Goal: Information Seeking & Learning: Learn about a topic

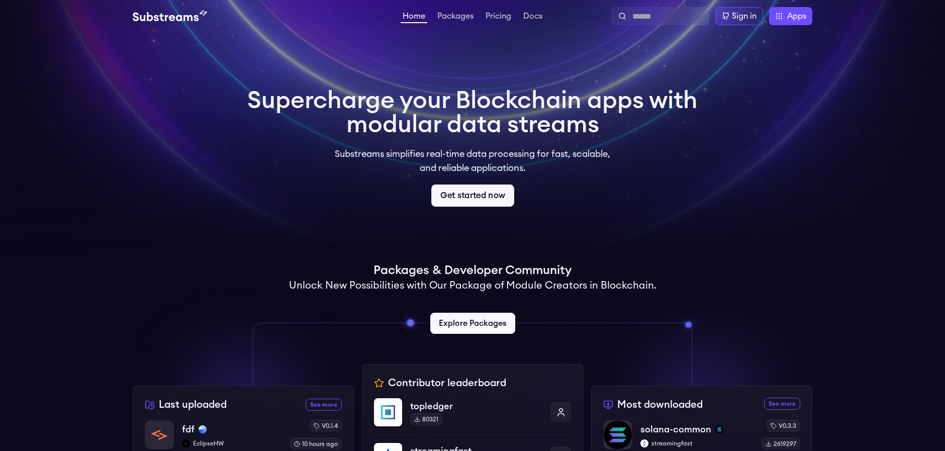
click at [475, 192] on link "Get started now" at bounding box center [472, 196] width 83 height 22
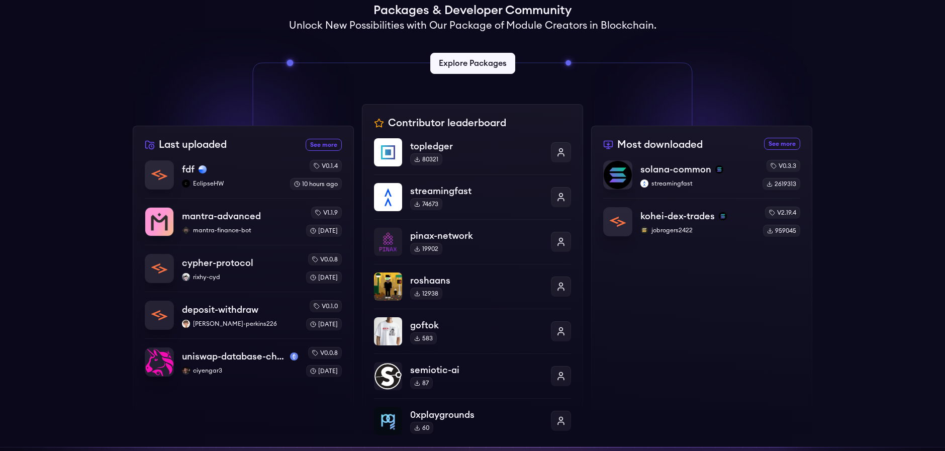
scroll to position [251, 0]
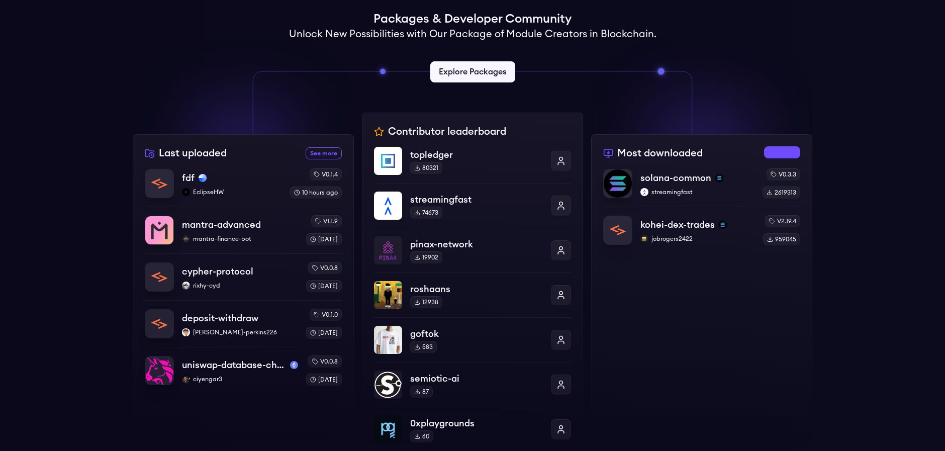
click at [775, 150] on link "See more most downloaded packages" at bounding box center [782, 152] width 36 height 12
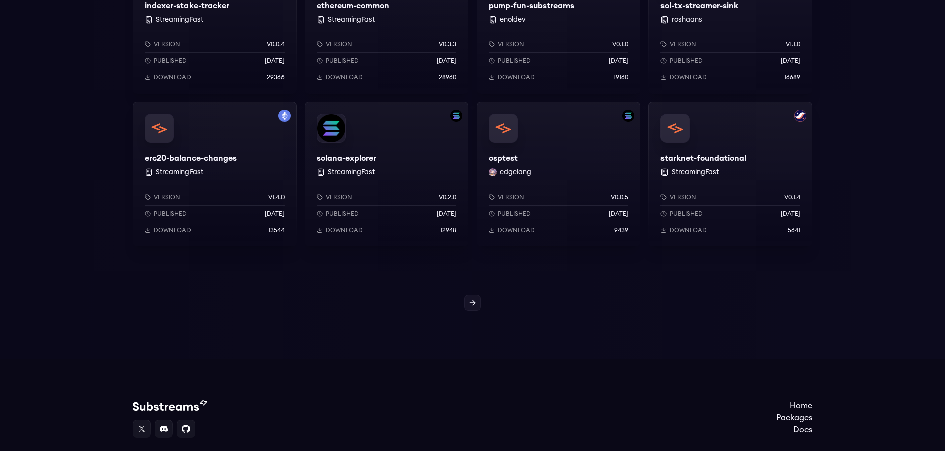
scroll to position [855, 0]
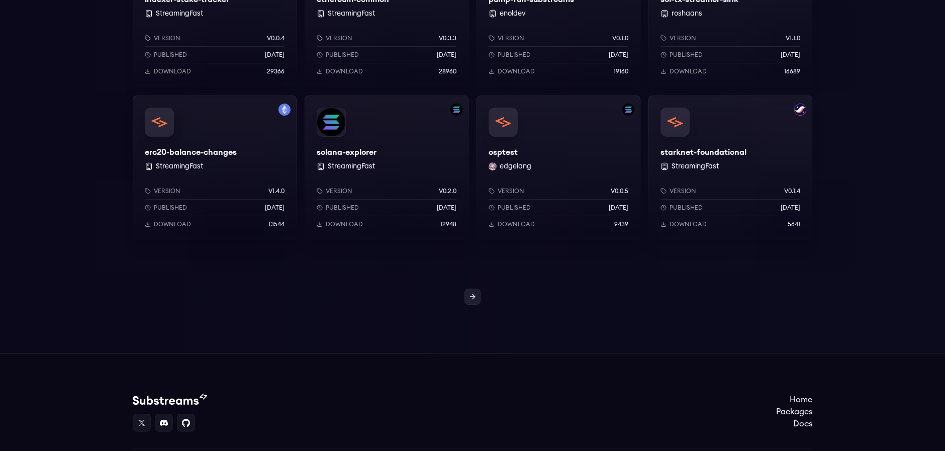
click at [475, 295] on icon at bounding box center [473, 297] width 8 height 8
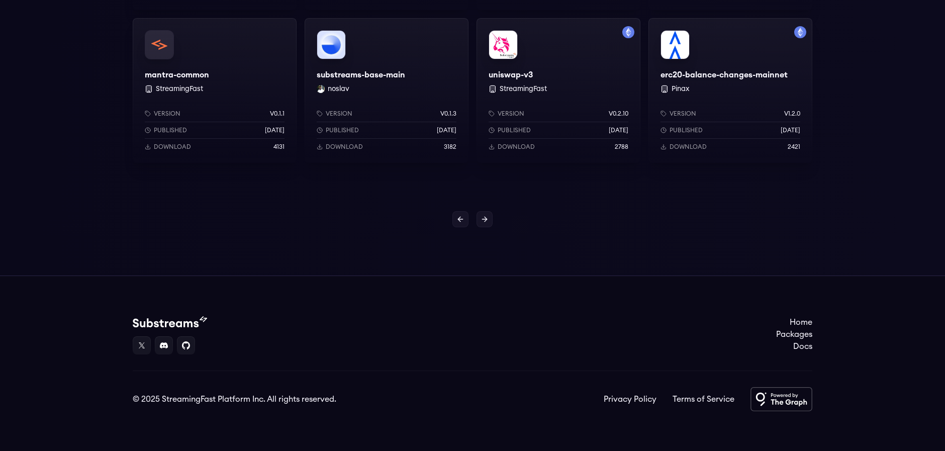
scroll to position [933, 0]
click at [484, 217] on icon at bounding box center [485, 219] width 8 height 8
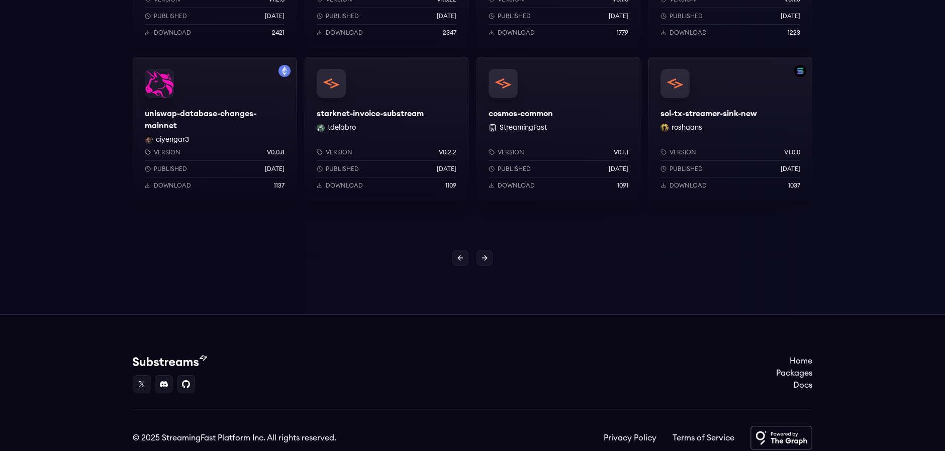
scroll to position [905, 0]
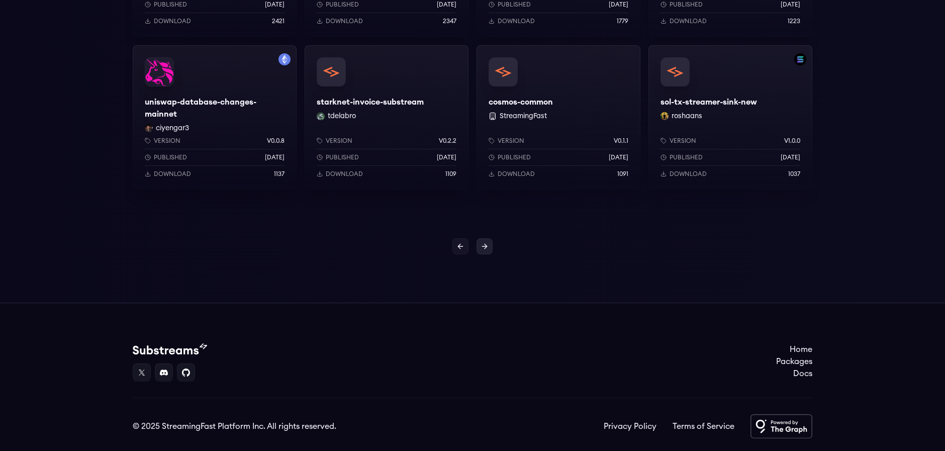
click at [489, 248] on link at bounding box center [485, 246] width 16 height 16
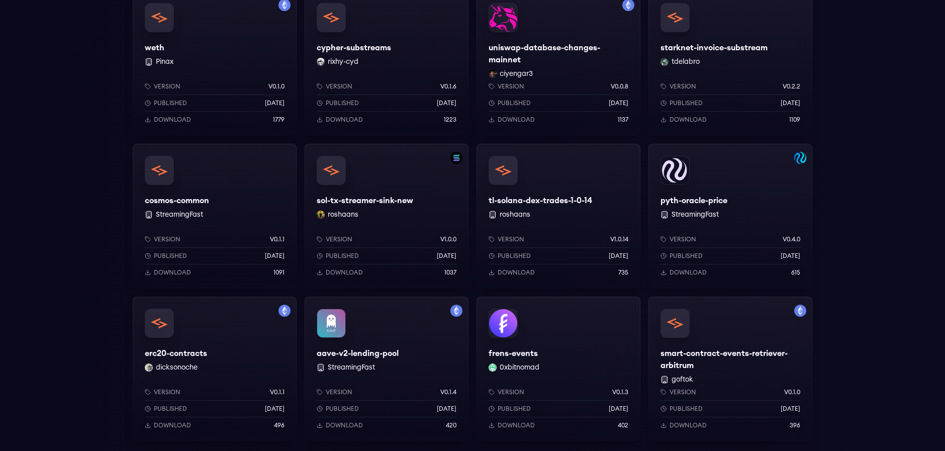
scroll to position [933, 0]
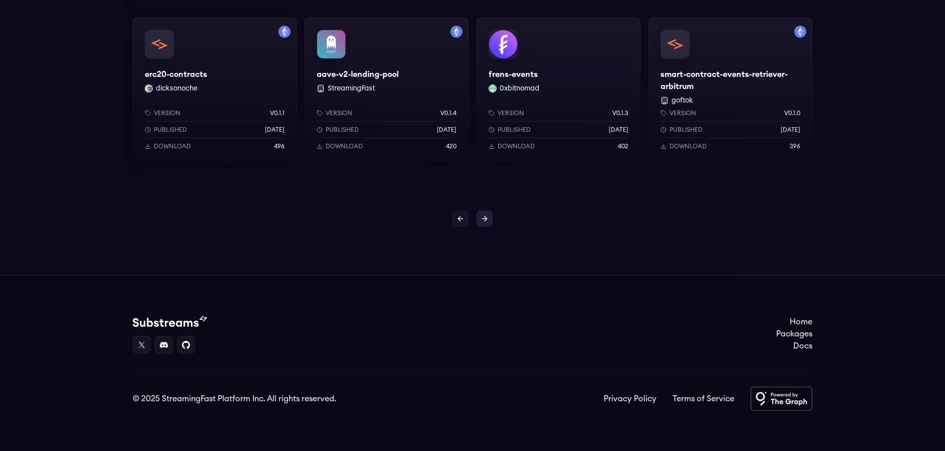
click at [488, 222] on icon at bounding box center [485, 219] width 8 height 8
